Goal: Task Accomplishment & Management: Use online tool/utility

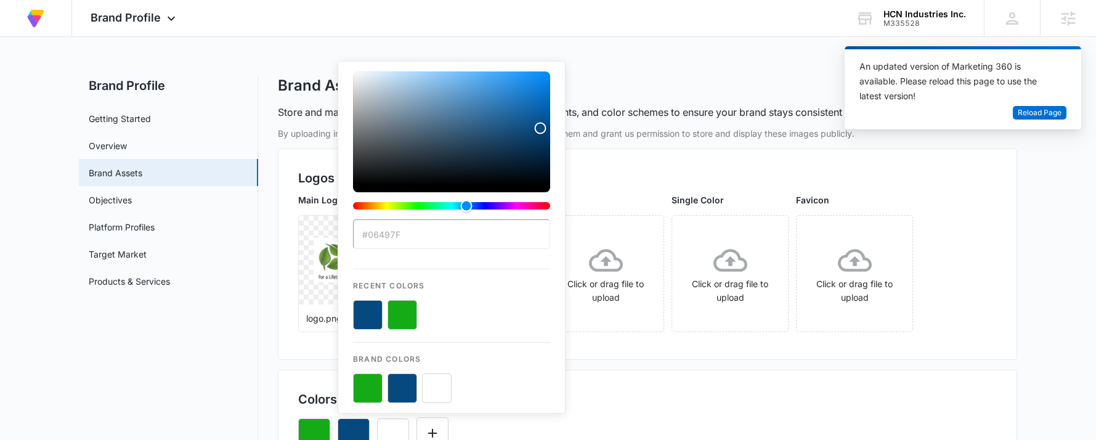
drag, startPoint x: 52, startPoint y: 171, endPoint x: 43, endPoint y: 172, distance: 8.7
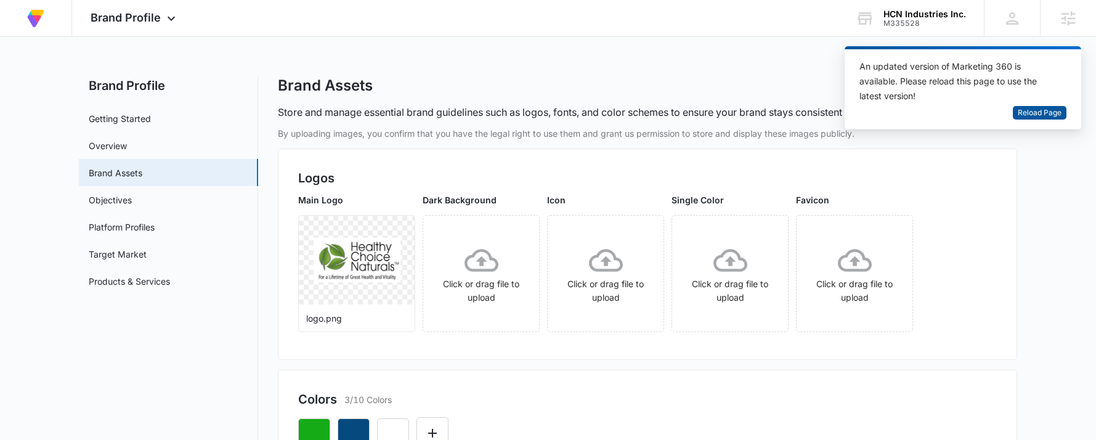
click at [1032, 115] on span "Reload Page" at bounding box center [1040, 113] width 44 height 12
